Goal: Task Accomplishment & Management: Manage account settings

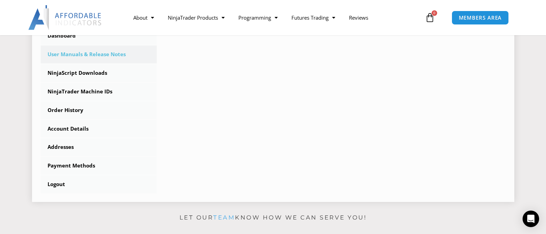
scroll to position [193, 0]
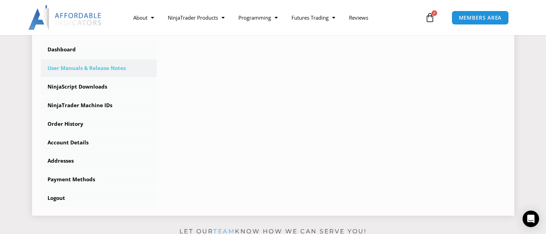
click at [96, 66] on link "User Manuals & Release Notes" at bounding box center [99, 68] width 116 height 18
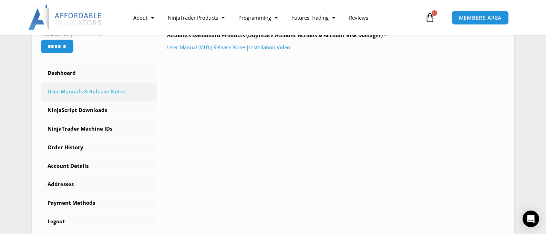
scroll to position [151, 0]
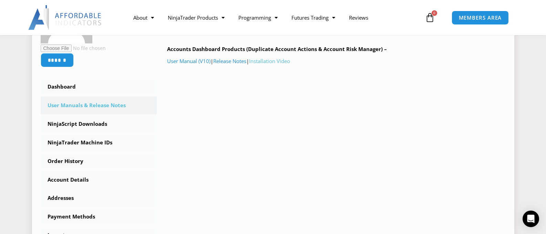
click at [273, 61] on link "Installation Video" at bounding box center [269, 60] width 41 height 7
click at [82, 124] on link "NinjaScript Downloads" at bounding box center [99, 124] width 116 height 18
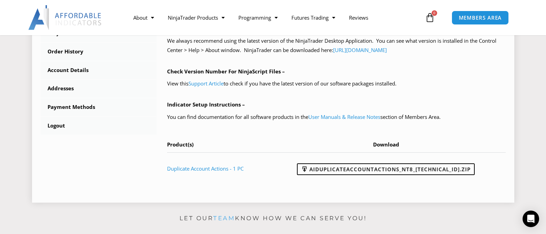
scroll to position [262, 0]
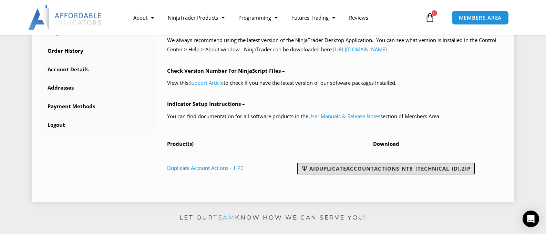
click at [345, 165] on link "AIDuplicateAccountActions_NT8_[TECHNICAL_ID].zip" at bounding box center [386, 169] width 178 height 12
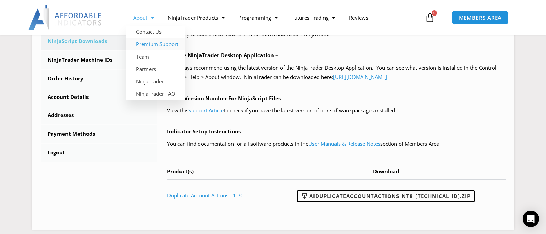
scroll to position [220, 0]
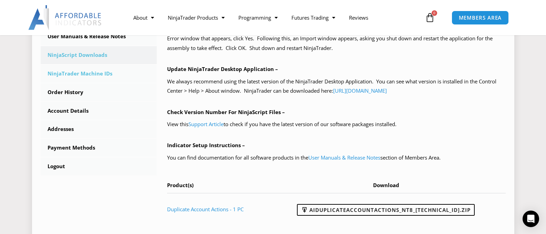
click at [98, 72] on link "NinjaTrader Machine IDs" at bounding box center [99, 74] width 116 height 18
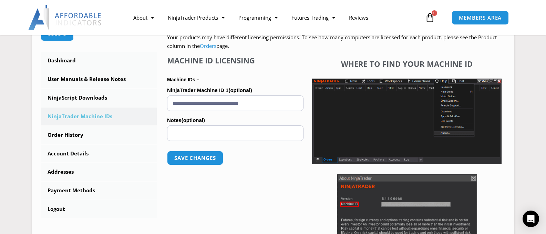
scroll to position [179, 0]
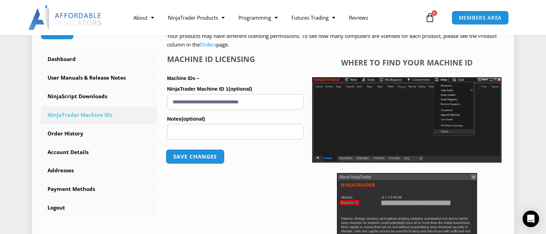
click at [193, 152] on button "Save changes" at bounding box center [195, 156] width 59 height 15
